Goal: Information Seeking & Learning: Check status

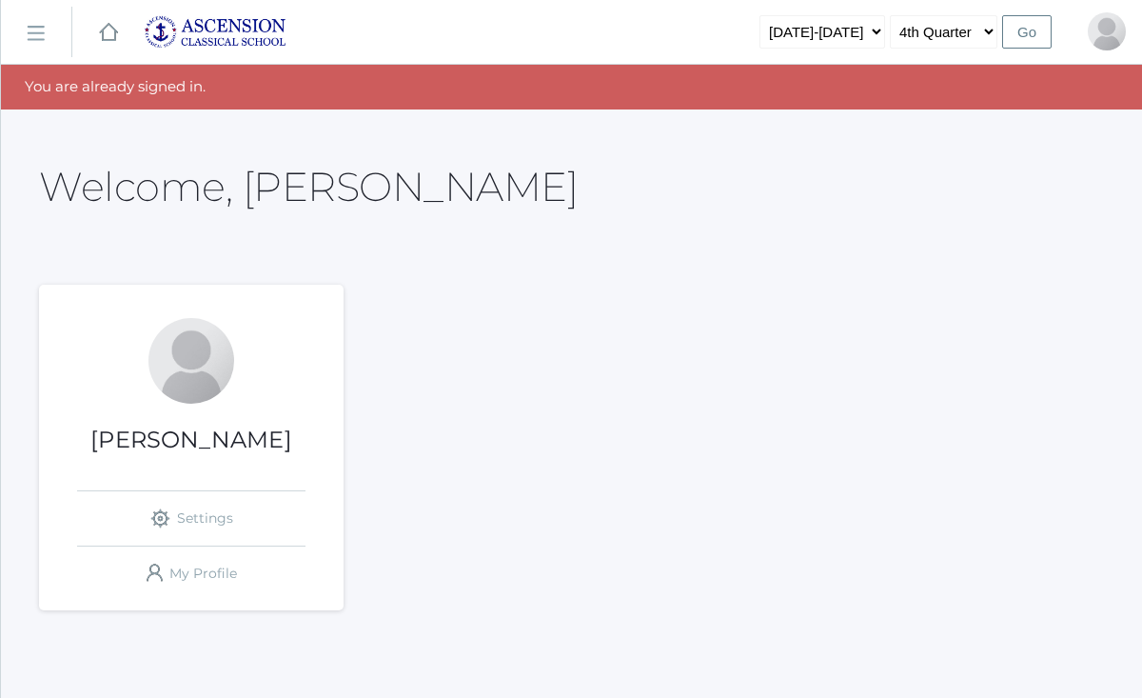
click at [39, 30] on rect at bounding box center [35, 33] width 30 height 30
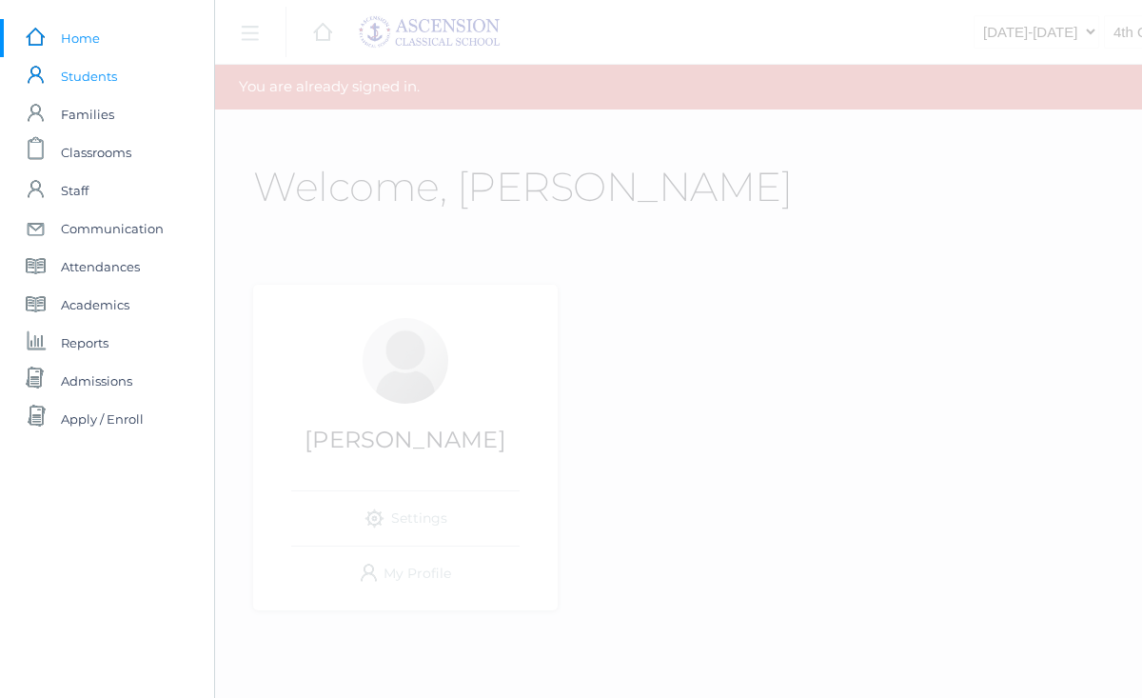
click at [100, 75] on span "Students" at bounding box center [89, 76] width 56 height 38
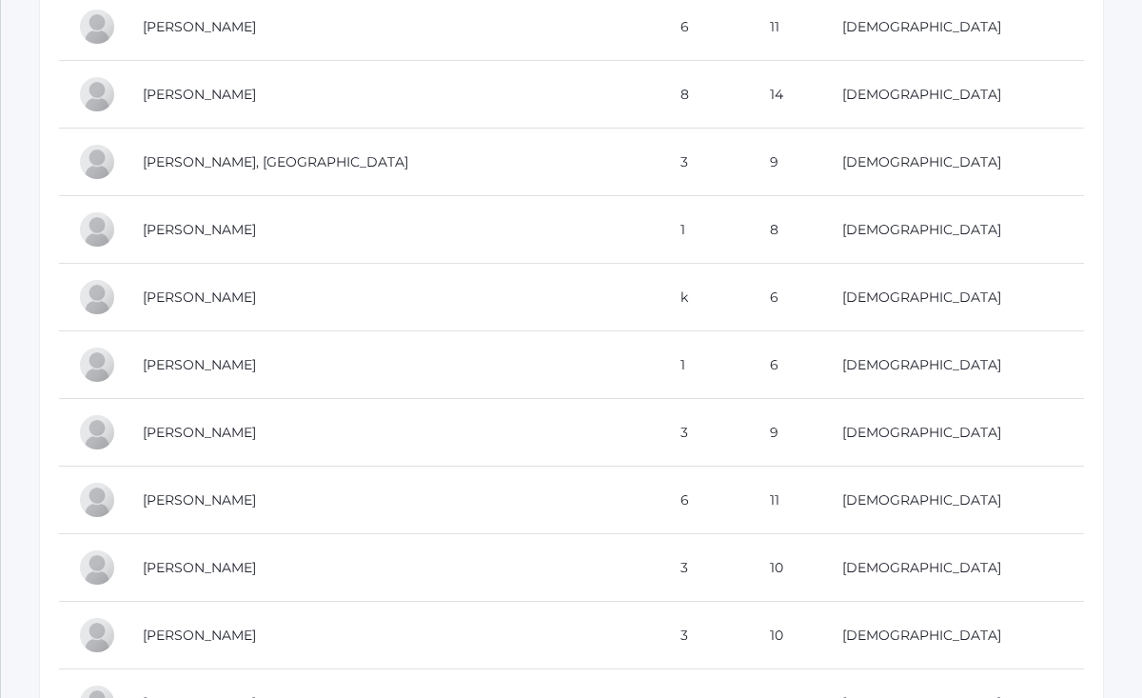
scroll to position [5226, 0]
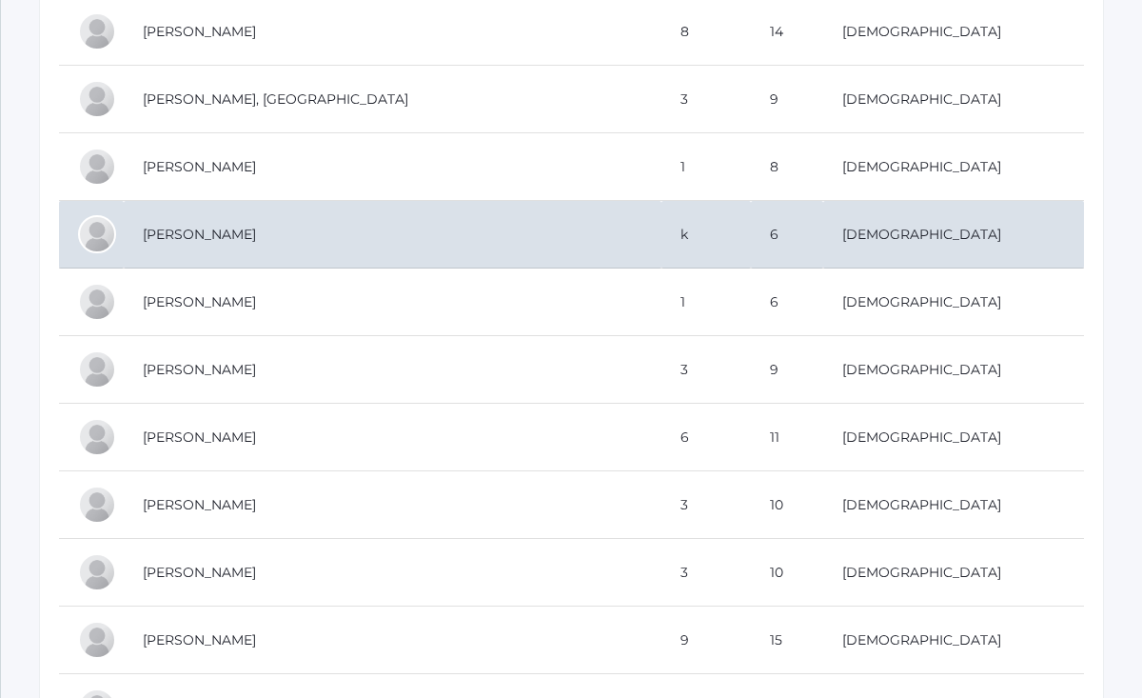
click at [505, 239] on td "[PERSON_NAME]" at bounding box center [393, 235] width 538 height 68
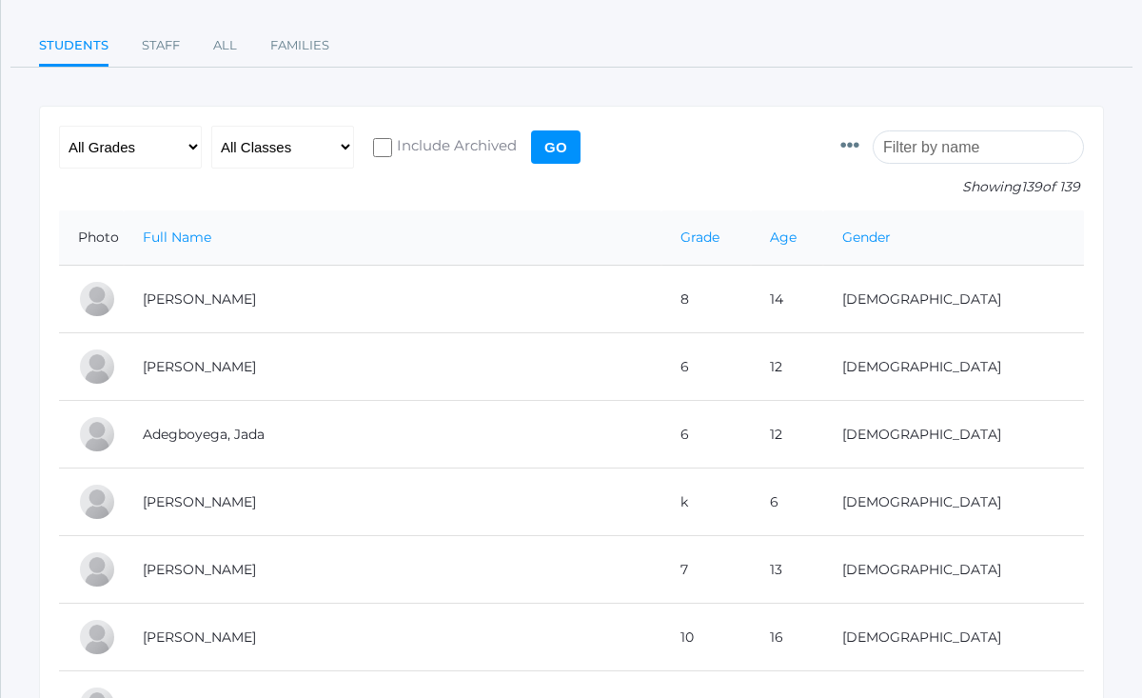
scroll to position [0, 0]
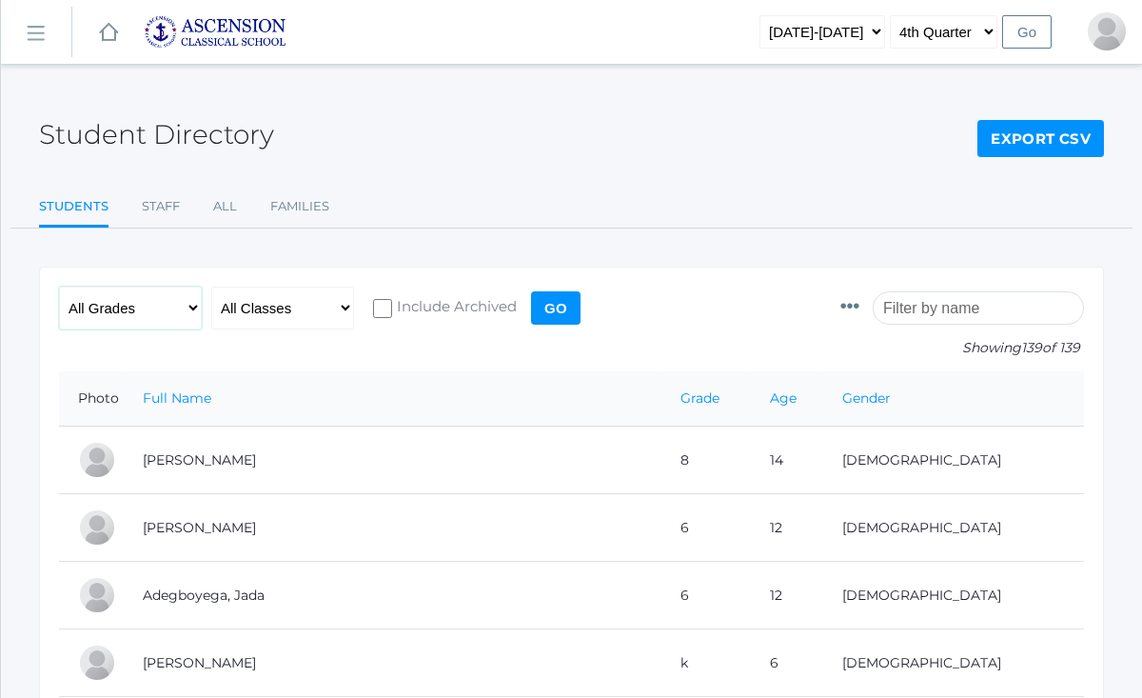
click at [187, 306] on select "All Grades Grammar - Kindergarten - 1st Grade - 2nd Grade - 3rd Grade - 4th Gra…" at bounding box center [130, 307] width 143 height 43
select select "k"
click at [364, 348] on div "All Grades Grammar - Kindergarten - 1st Grade - 2nd Grade - 3rd Grade - 4th Gra…" at bounding box center [322, 328] width 526 height 85
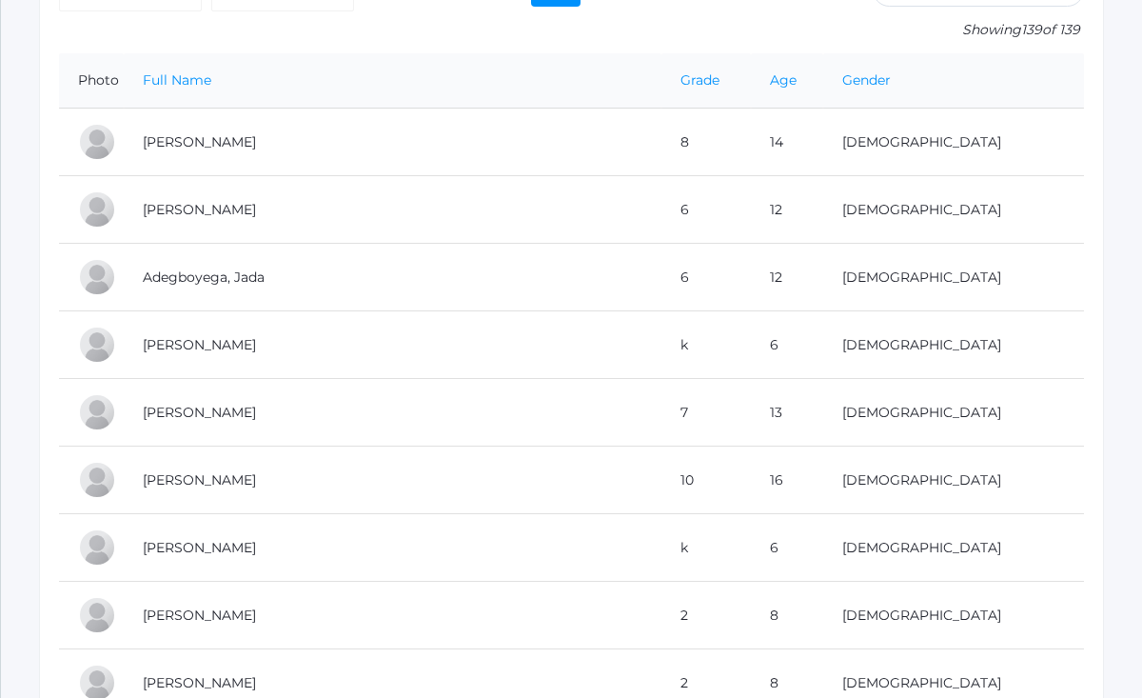
scroll to position [319, 0]
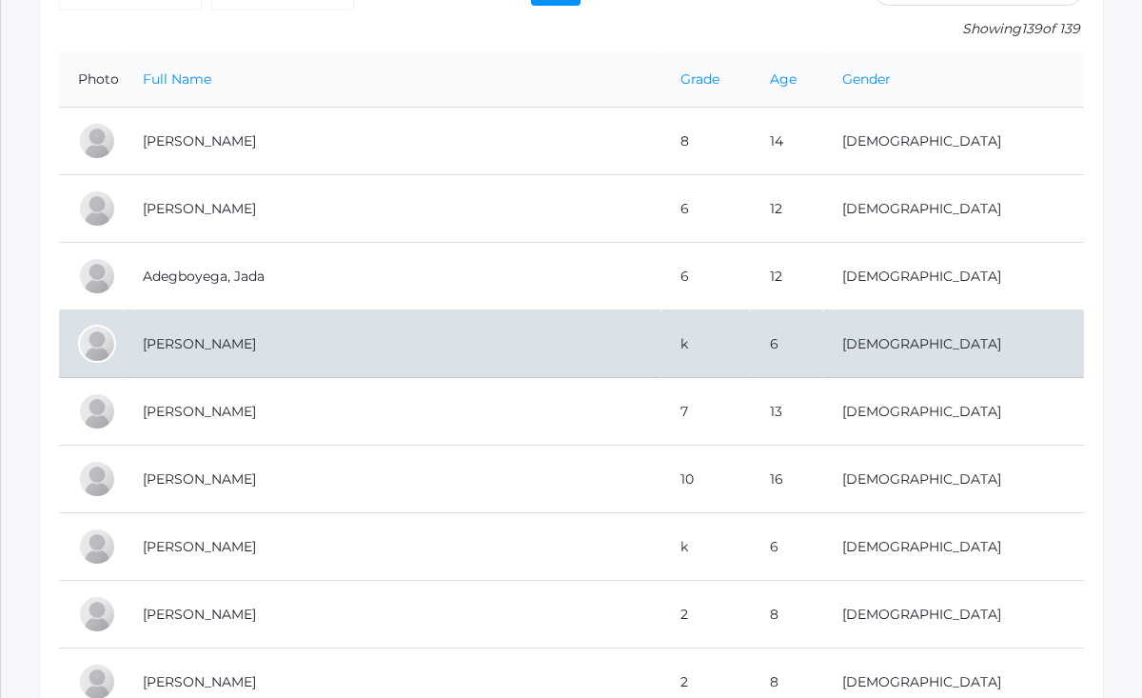
click at [251, 348] on td "[PERSON_NAME]" at bounding box center [393, 344] width 538 height 68
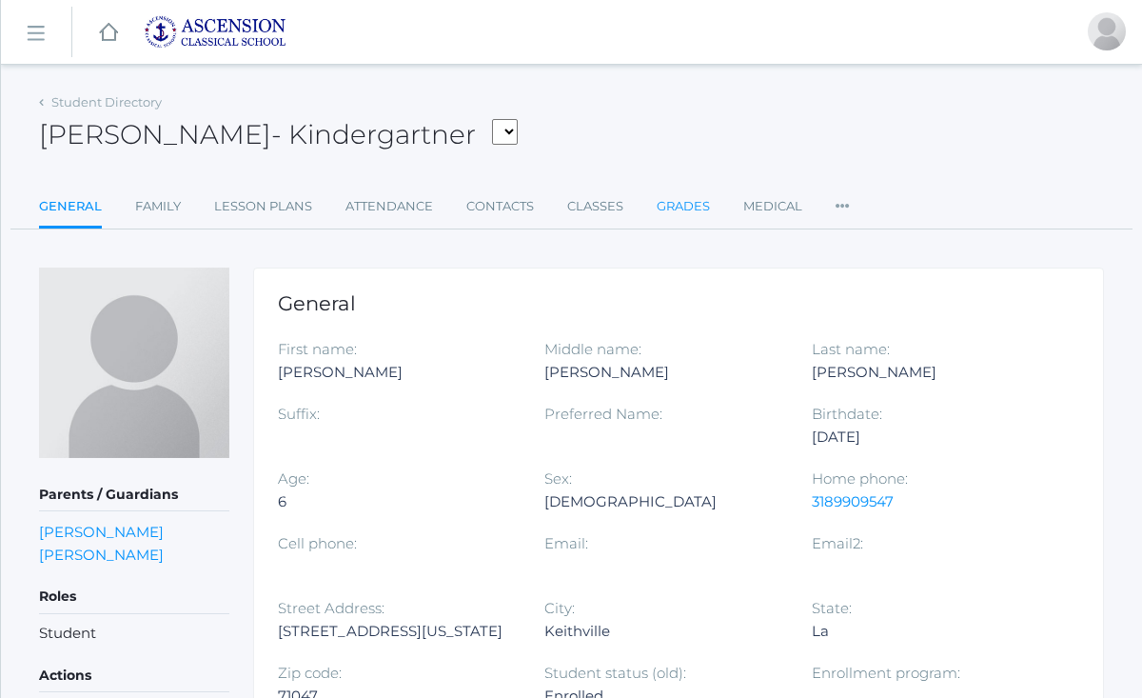
click at [693, 203] on link "Grades" at bounding box center [683, 206] width 53 height 38
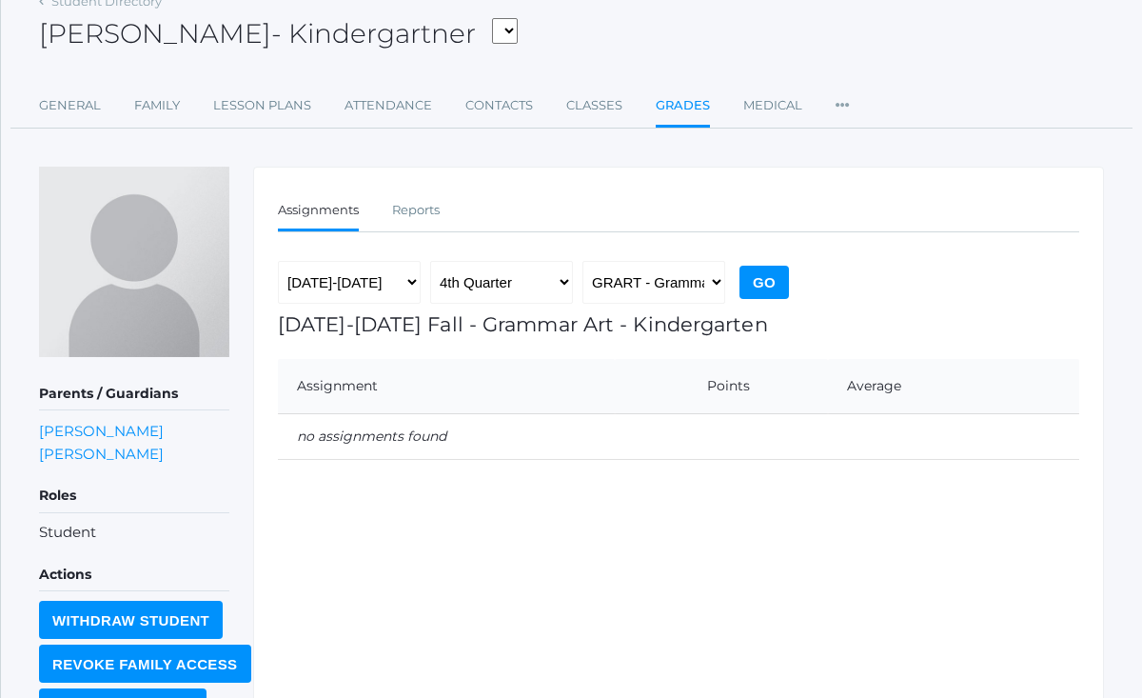
scroll to position [111, 0]
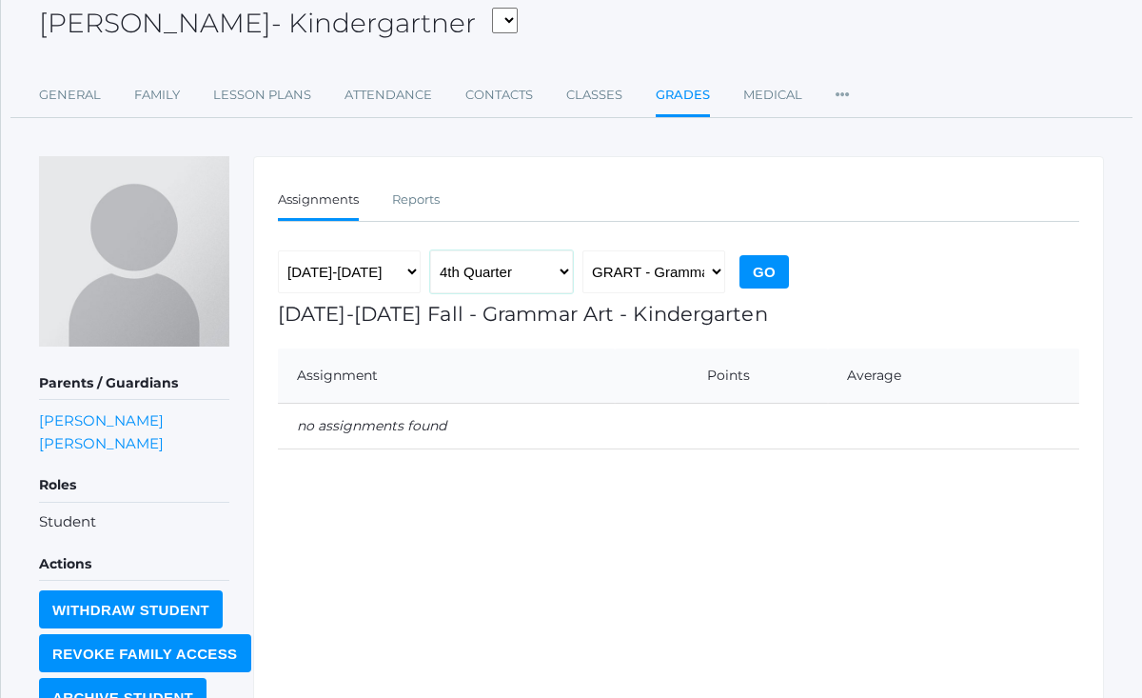
click at [563, 272] on select "1st Quarter 2nd Quarter 3rd Quarter 4th Quarter" at bounding box center [501, 271] width 143 height 43
click at [753, 270] on input "Go" at bounding box center [763, 271] width 49 height 33
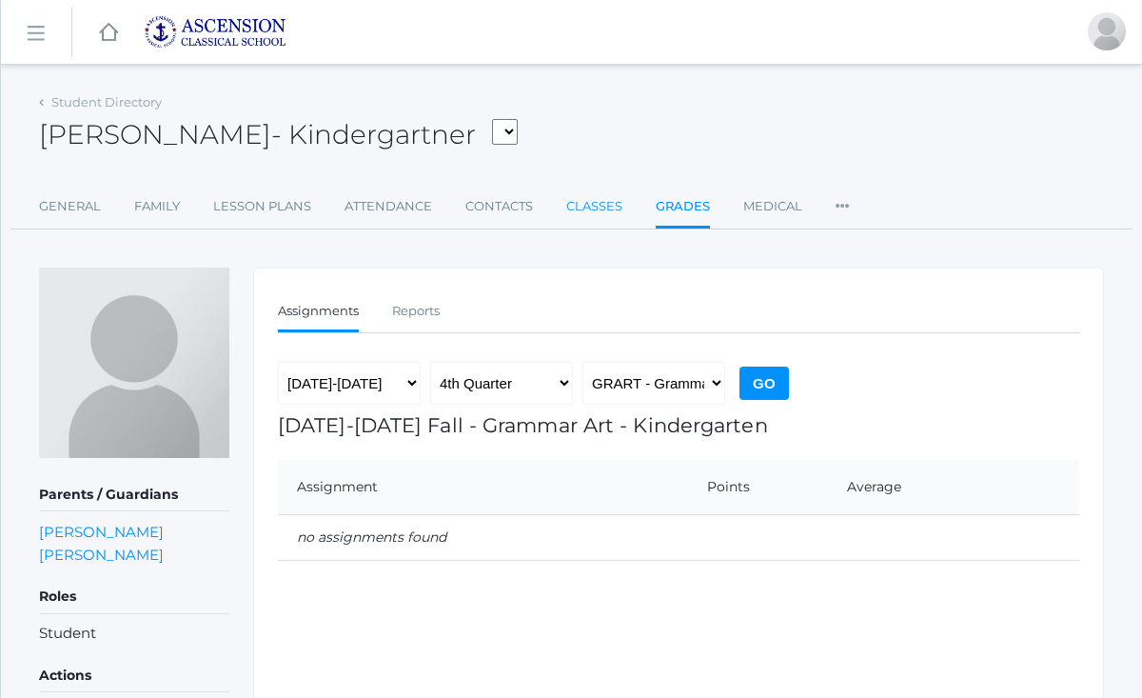
click at [594, 210] on link "Classes" at bounding box center [594, 206] width 56 height 38
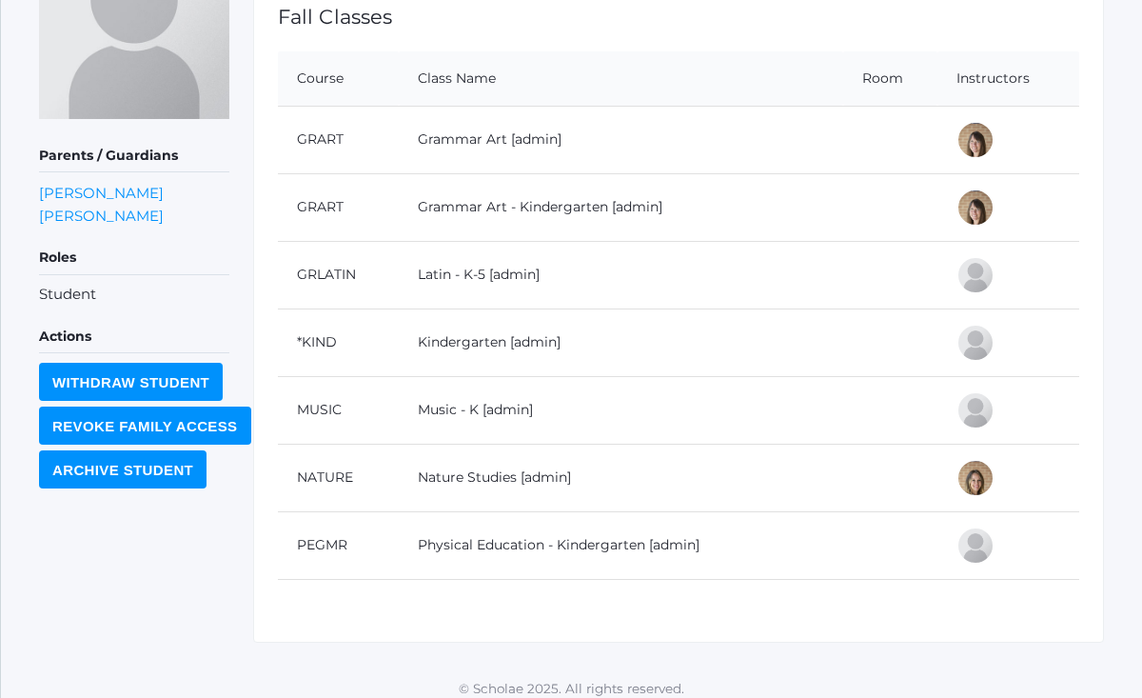
scroll to position [340, 0]
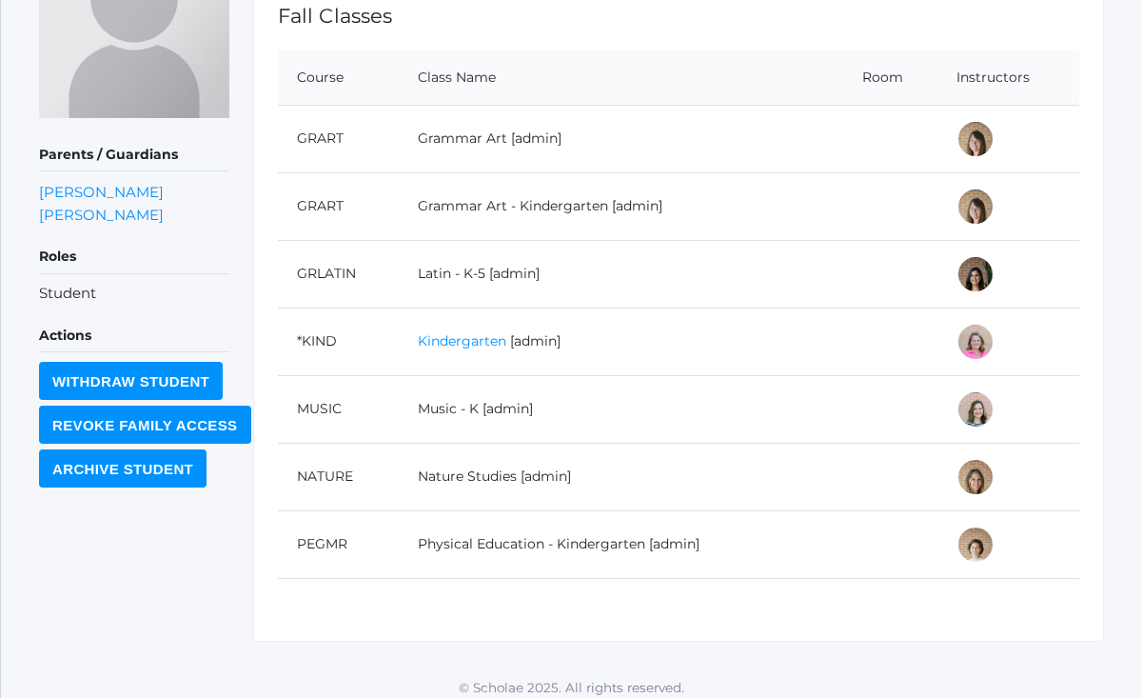
click at [485, 341] on link "Kindergarten" at bounding box center [462, 340] width 89 height 17
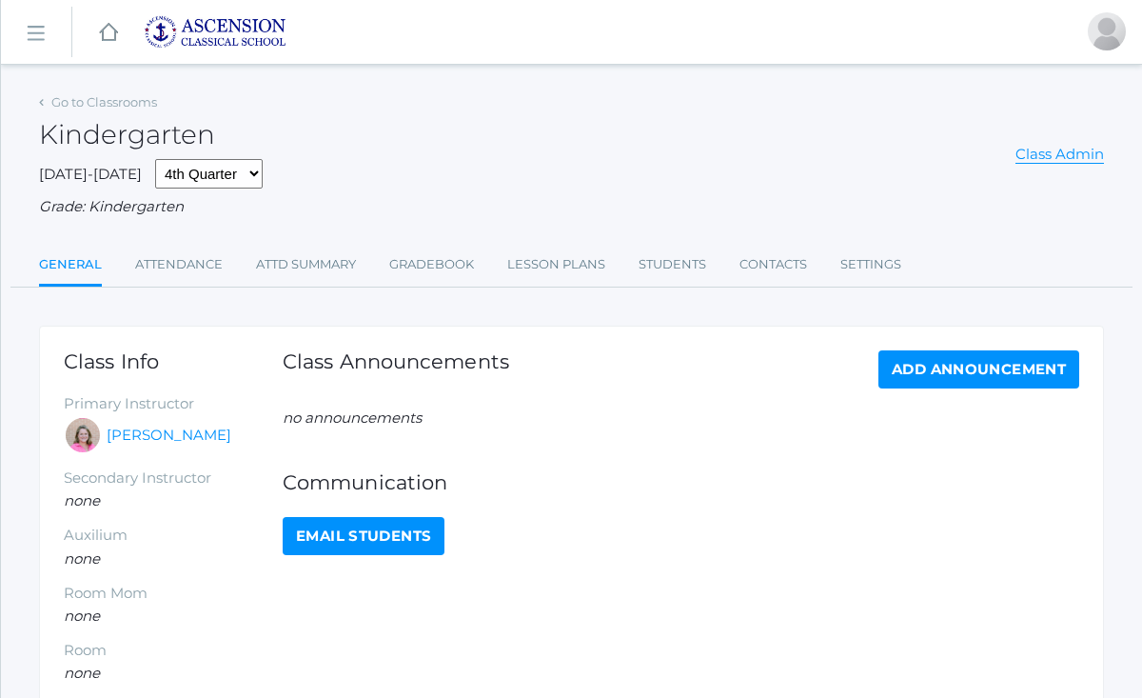
scroll to position [340, 0]
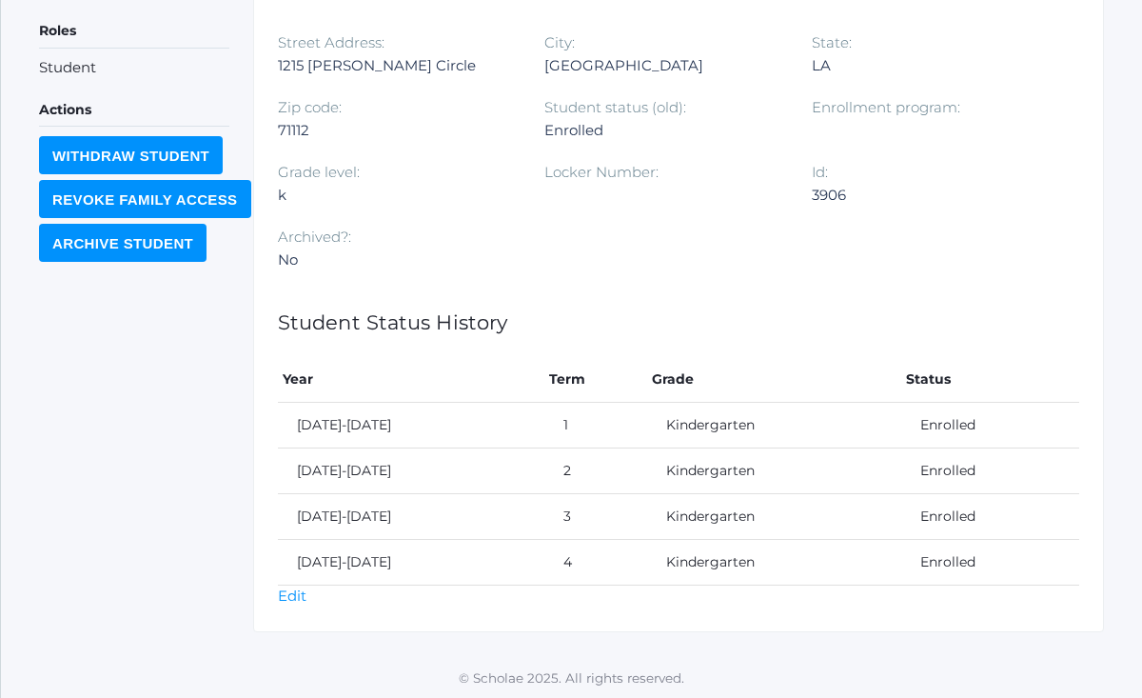
scroll to position [568, 0]
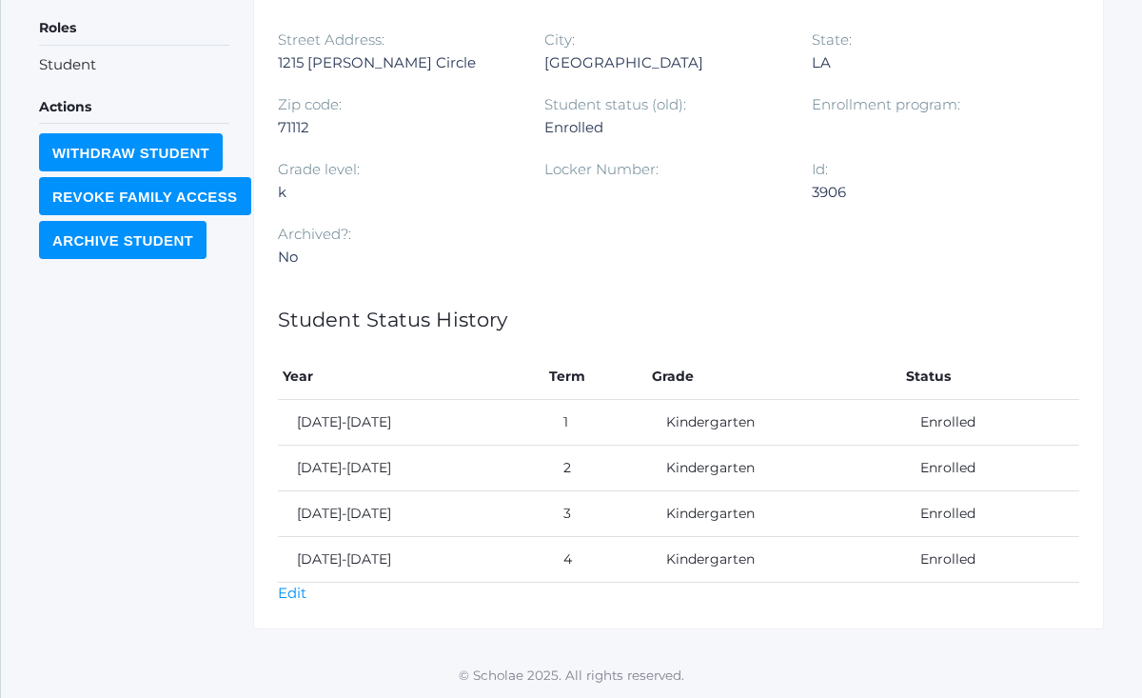
click at [704, 424] on td "Kindergarten" at bounding box center [773, 423] width 253 height 46
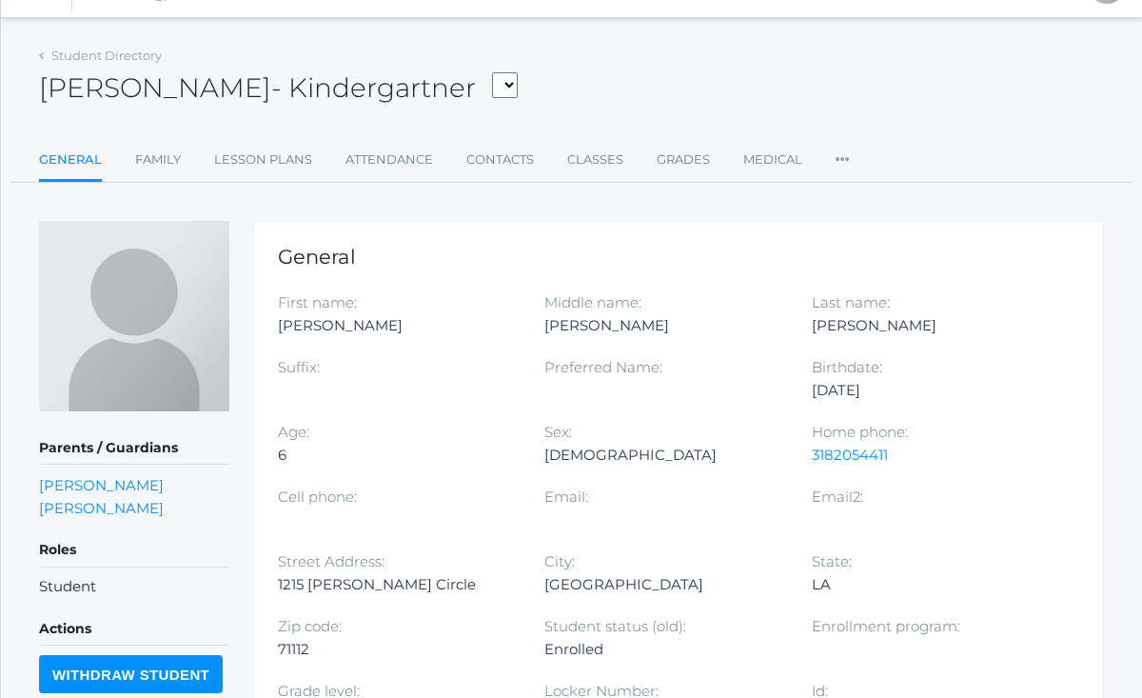
scroll to position [0, 0]
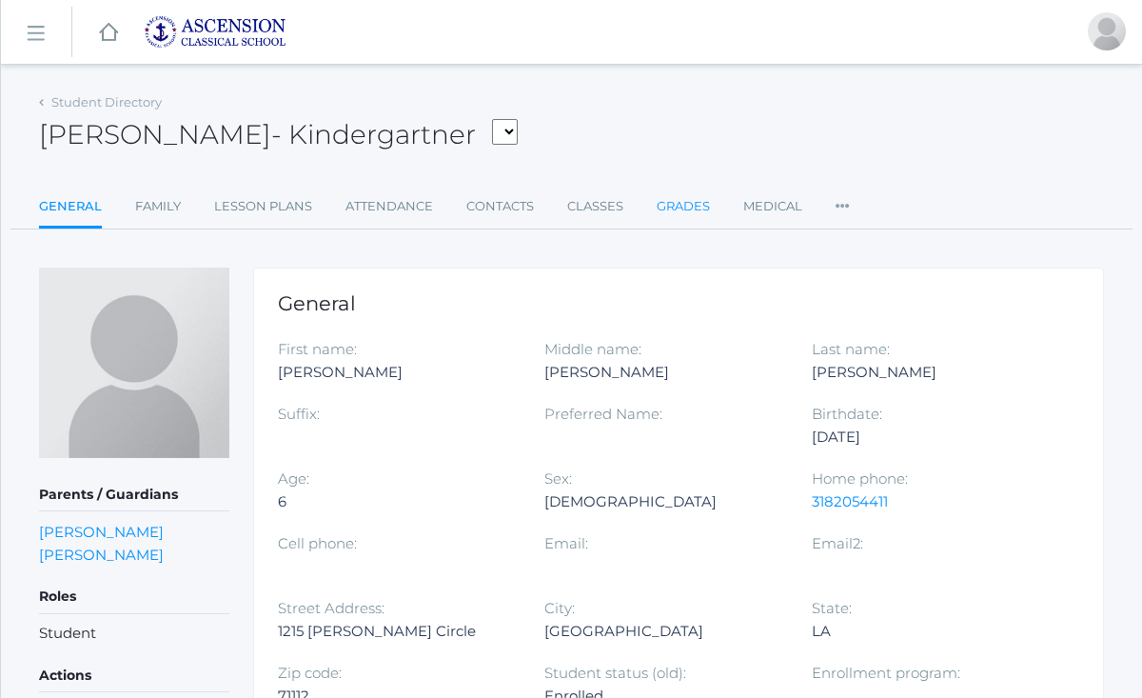
click at [685, 205] on link "Grades" at bounding box center [683, 206] width 53 height 38
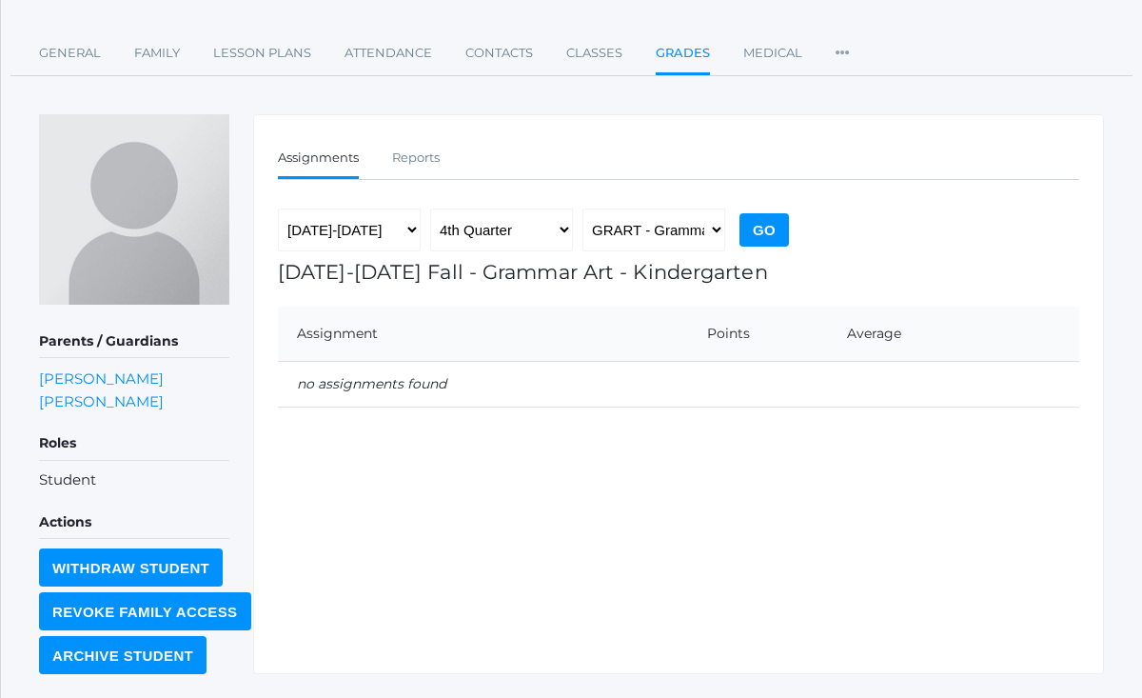
scroll to position [197, 0]
